Goal: Share content: Share content

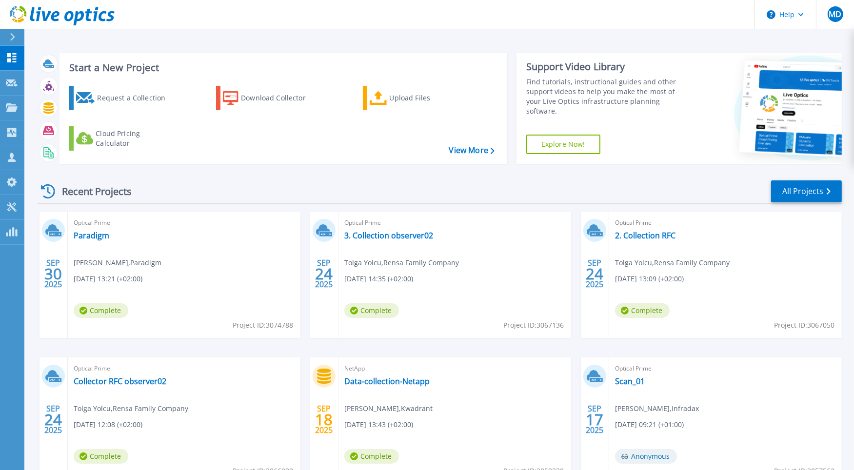
scroll to position [49, 0]
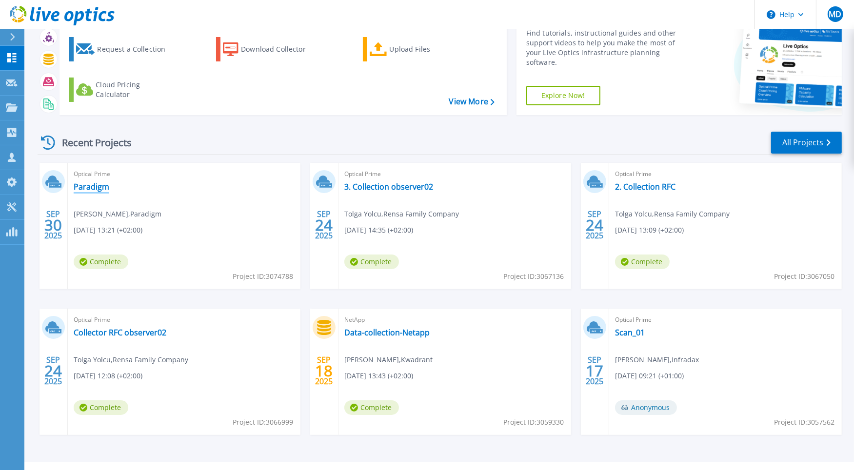
click at [97, 189] on link "Paradigm" at bounding box center [92, 187] width 36 height 10
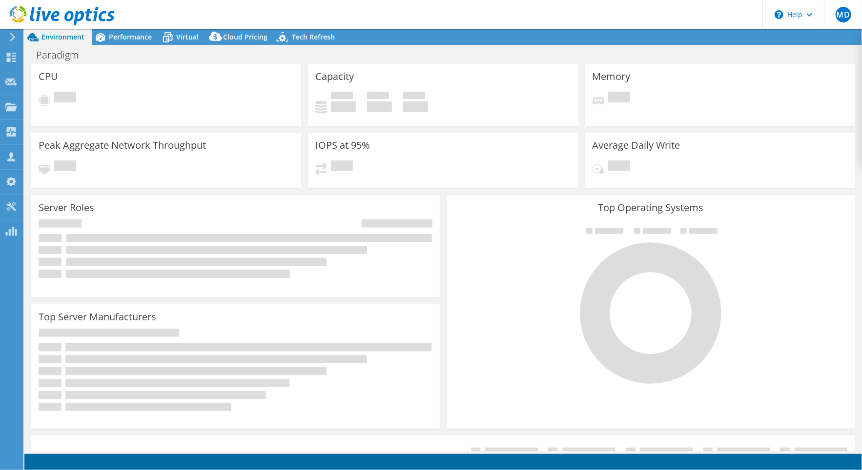
select select "EUFrankfurt"
select select "EUR"
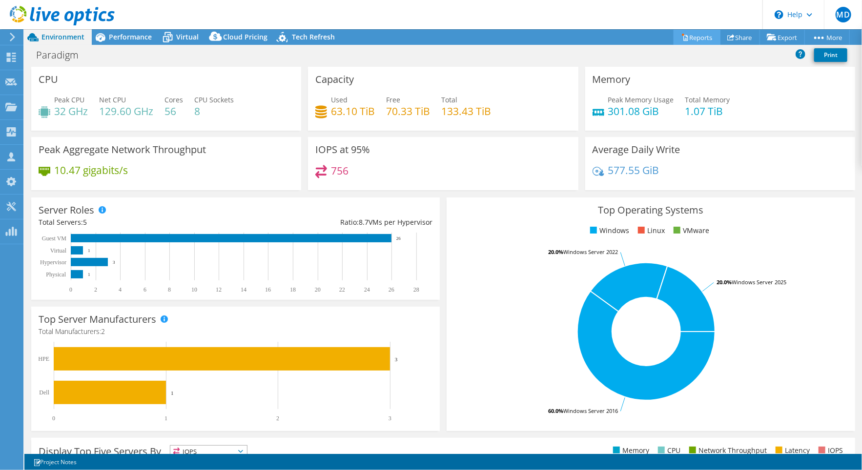
click at [692, 36] on link "Reports" at bounding box center [696, 37] width 47 height 15
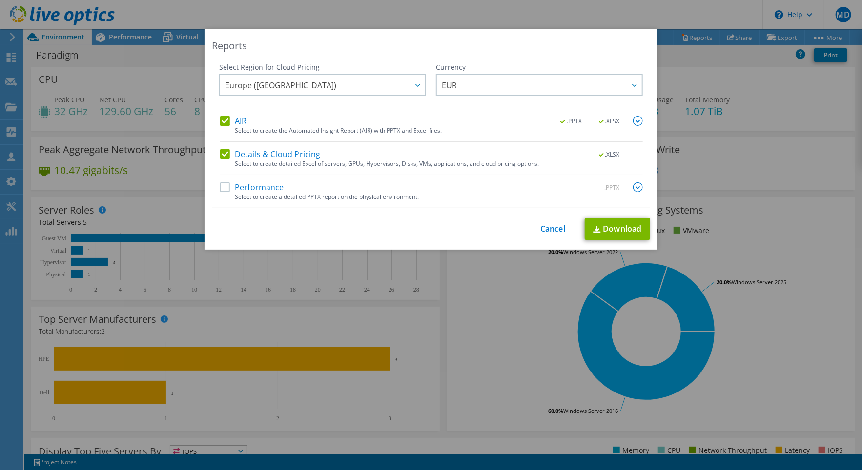
click at [221, 184] on label "Performance" at bounding box center [252, 187] width 64 height 10
click at [0, 0] on input "Performance" at bounding box center [0, 0] width 0 height 0
click at [612, 224] on link "Download" at bounding box center [616, 229] width 65 height 22
click at [550, 227] on link "Cancel" at bounding box center [552, 228] width 25 height 9
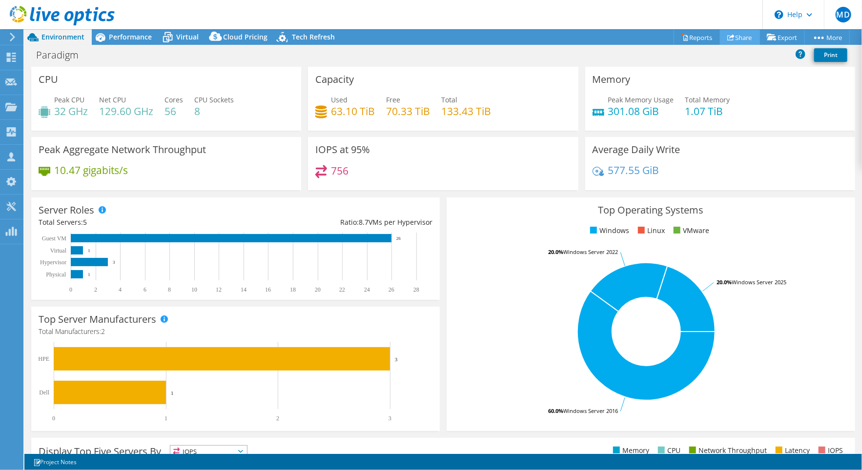
click at [742, 37] on link "Share" at bounding box center [740, 37] width 40 height 15
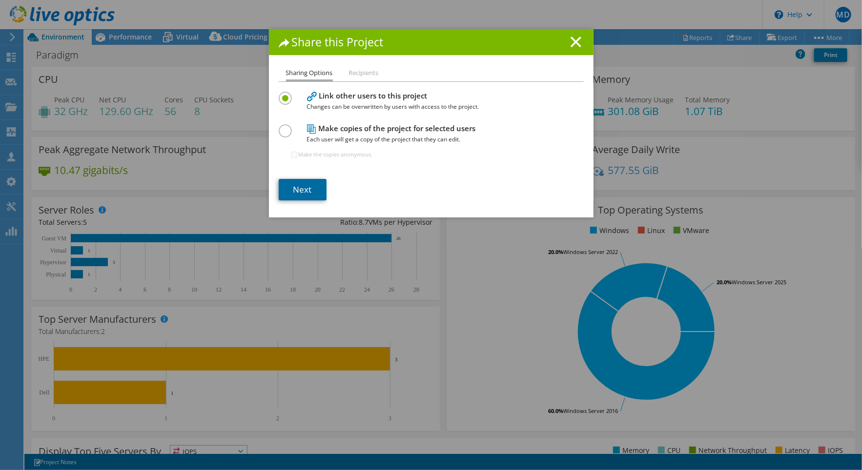
click at [314, 186] on link "Next" at bounding box center [303, 189] width 48 height 21
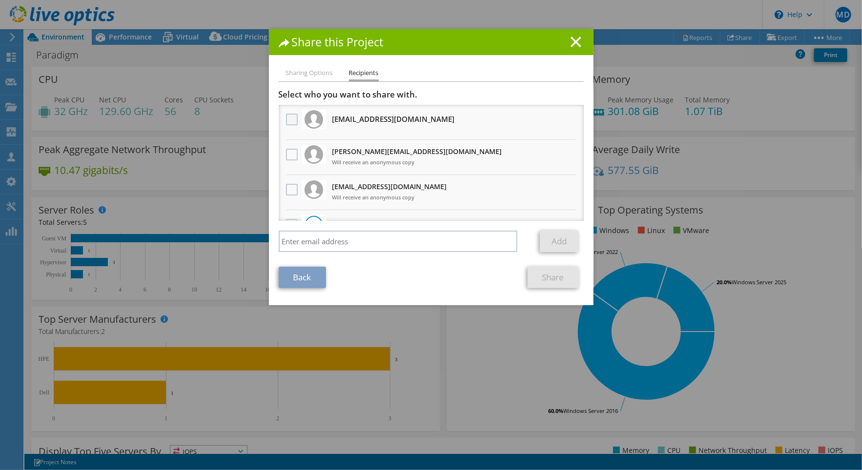
click at [288, 116] on label at bounding box center [293, 120] width 14 height 12
click at [0, 0] on input "checkbox" at bounding box center [0, 0] width 0 height 0
click at [554, 276] on link "Share" at bounding box center [552, 277] width 51 height 21
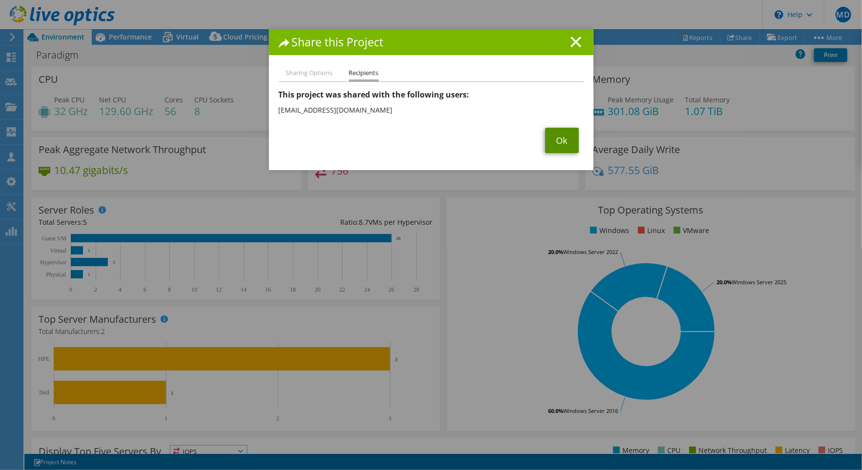
click at [557, 139] on link "Ok" at bounding box center [562, 140] width 34 height 25
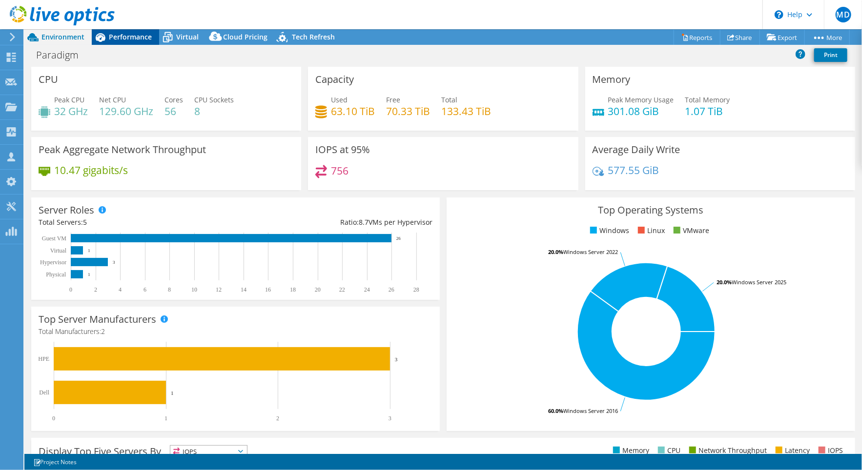
click at [125, 37] on span "Performance" at bounding box center [130, 36] width 43 height 9
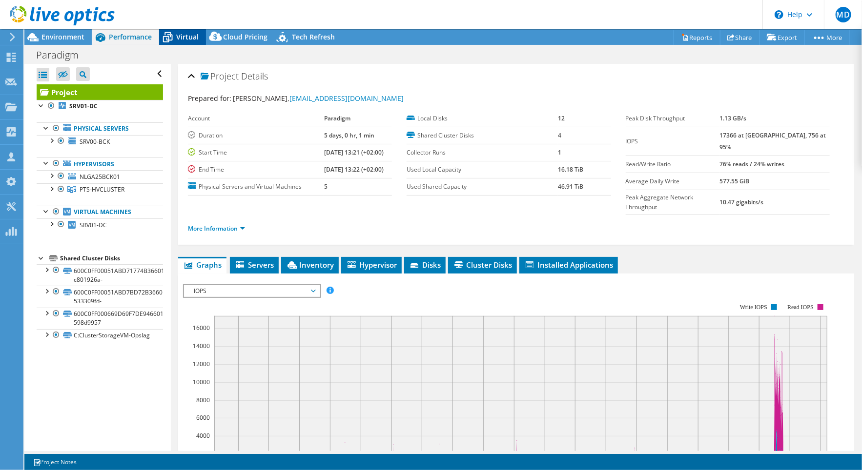
click at [183, 37] on span "Virtual" at bounding box center [187, 36] width 22 height 9
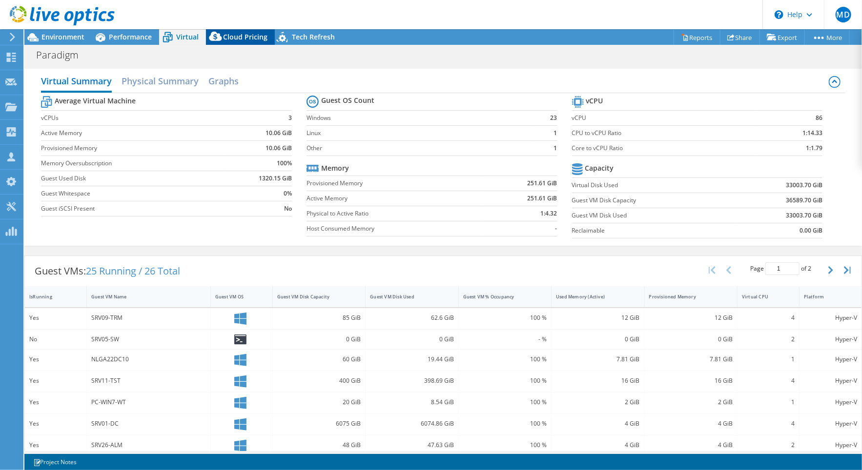
click at [233, 36] on span "Cloud Pricing" at bounding box center [245, 36] width 44 height 9
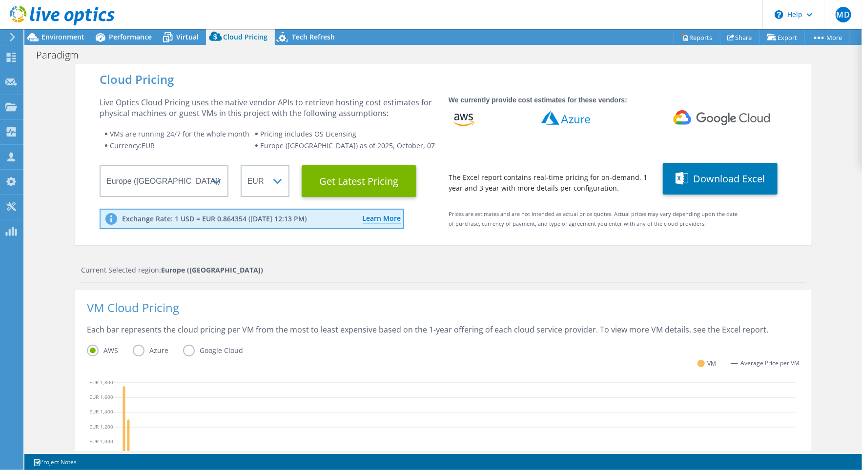
click at [49, 32] on div at bounding box center [57, 16] width 115 height 33
click at [59, 36] on span "Environment" at bounding box center [62, 36] width 43 height 9
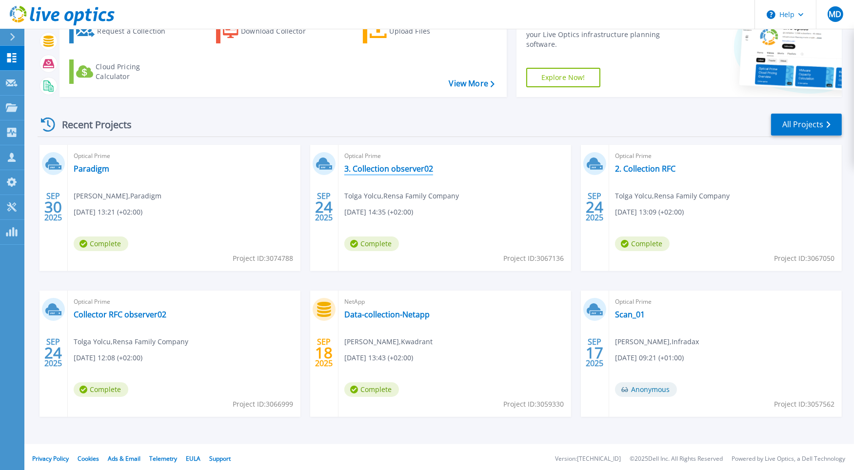
scroll to position [70, 0]
